Goal: Transaction & Acquisition: Purchase product/service

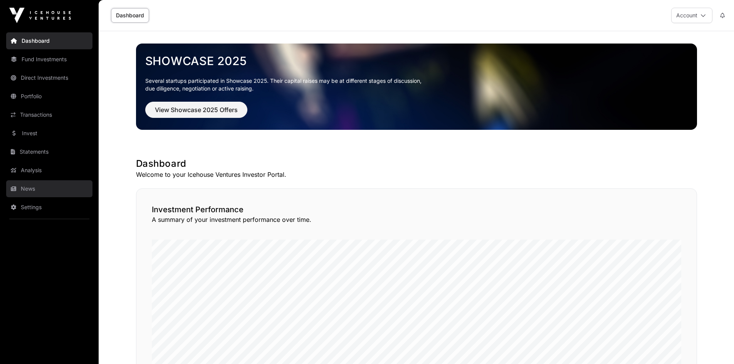
click at [43, 185] on link "News" at bounding box center [49, 188] width 86 height 17
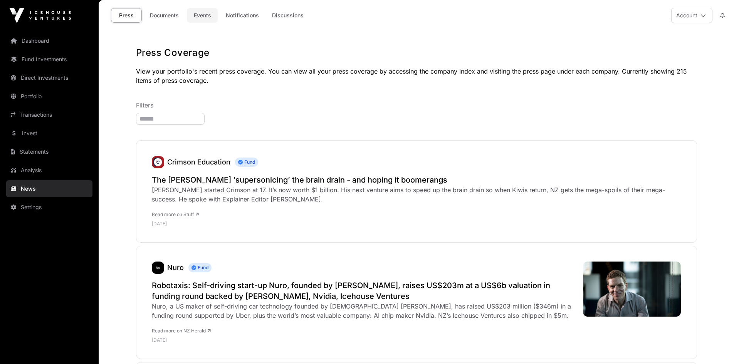
click at [200, 20] on link "Events" at bounding box center [202, 15] width 31 height 15
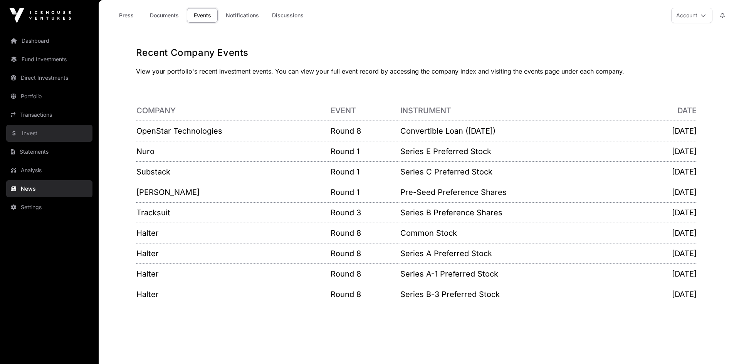
click at [63, 132] on link "Invest" at bounding box center [49, 133] width 86 height 17
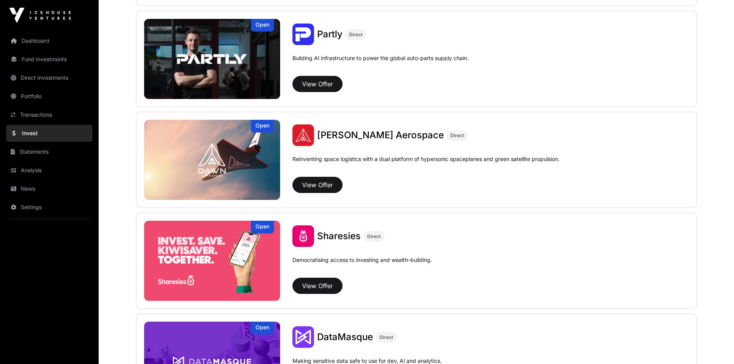
scroll to position [814, 0]
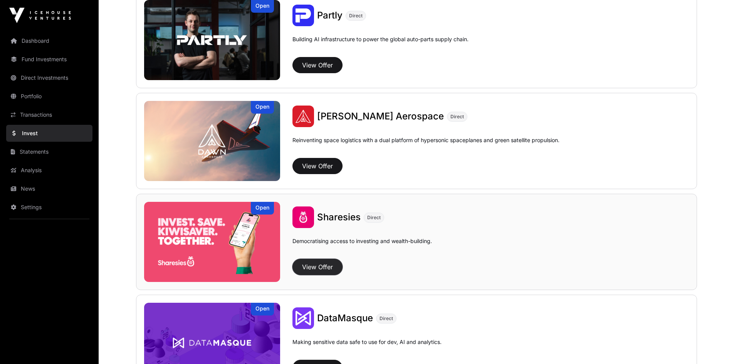
click at [327, 268] on button "View Offer" at bounding box center [318, 267] width 50 height 16
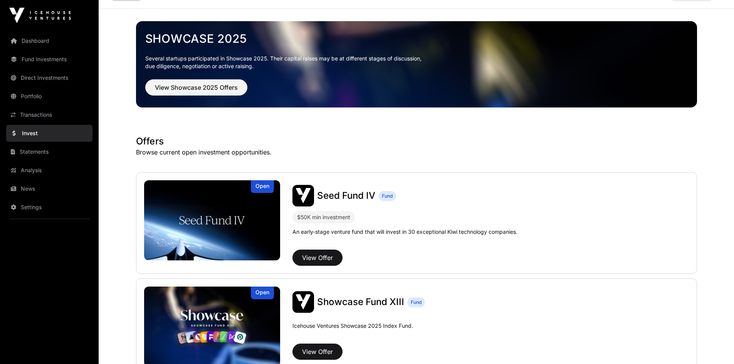
scroll to position [0, 0]
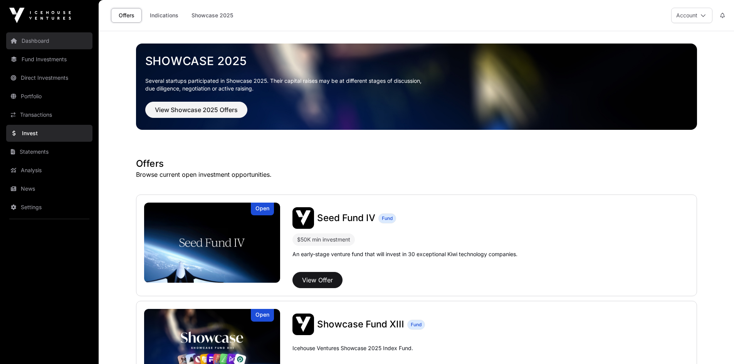
click at [48, 45] on link "Dashboard" at bounding box center [49, 40] width 86 height 17
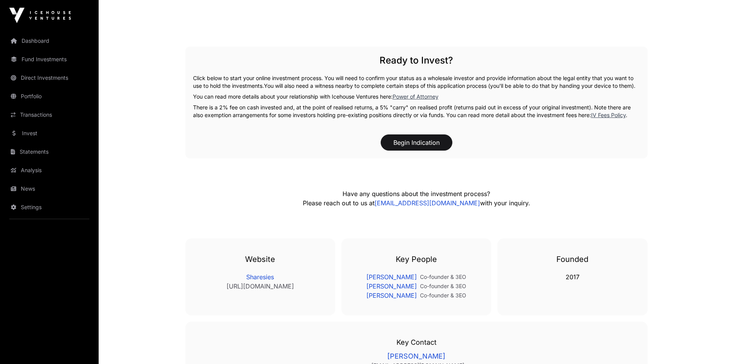
scroll to position [1260, 0]
